Goal: Use online tool/utility: Utilize a website feature to perform a specific function

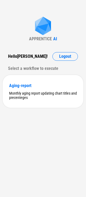
click at [19, 14] on div "APPRENTICE AI Hello [PERSON_NAME] ! Logout Select a workflow to execute Aging-r…" at bounding box center [43, 98] width 86 height 197
